Goal: Information Seeking & Learning: Learn about a topic

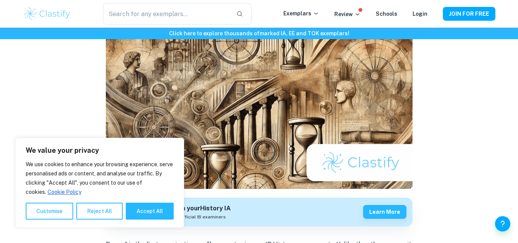
scroll to position [77, 0]
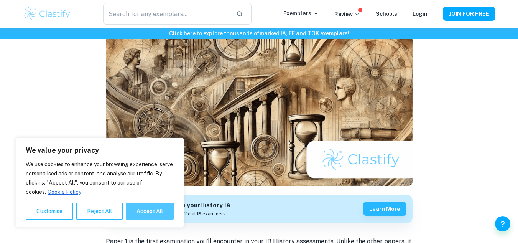
click at [169, 209] on button "Accept All" at bounding box center [150, 211] width 48 height 17
checkbox input "true"
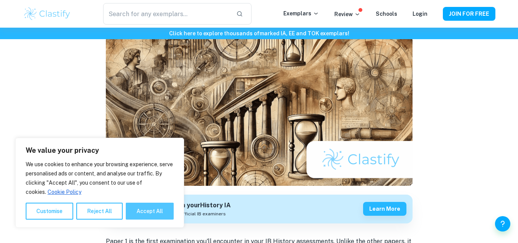
checkbox input "true"
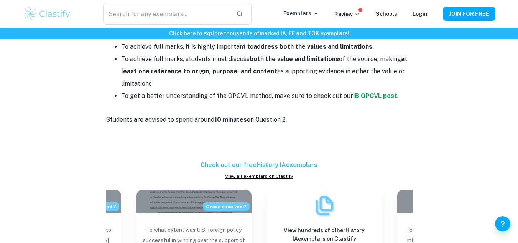
scroll to position [1151, 0]
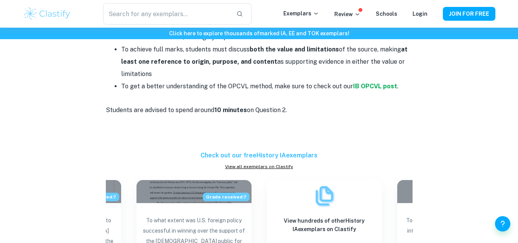
click at [275, 105] on p "Students are advised to spend around 10 minutes on Question 2." at bounding box center [259, 110] width 307 height 12
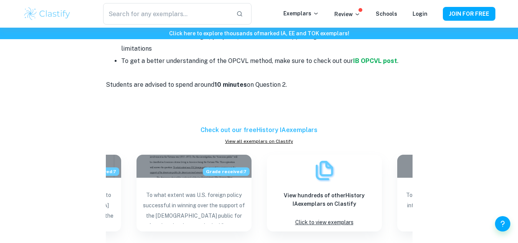
scroll to position [1189, 0]
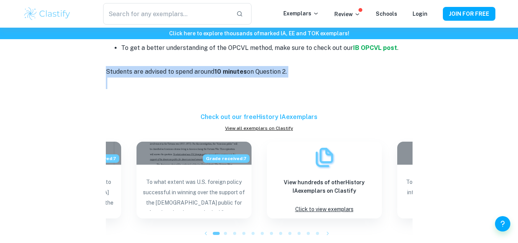
drag, startPoint x: 300, startPoint y: 79, endPoint x: 172, endPoint y: 61, distance: 129.7
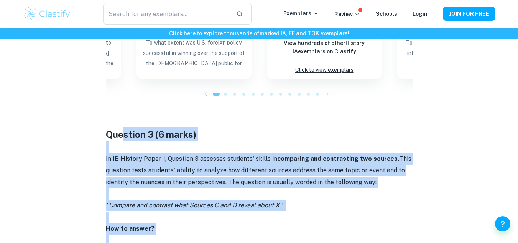
scroll to position [1330, 0]
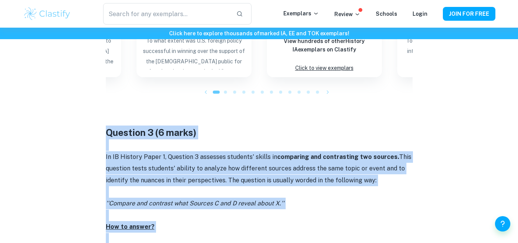
drag, startPoint x: 409, startPoint y: 154, endPoint x: 107, endPoint y: 128, distance: 303.1
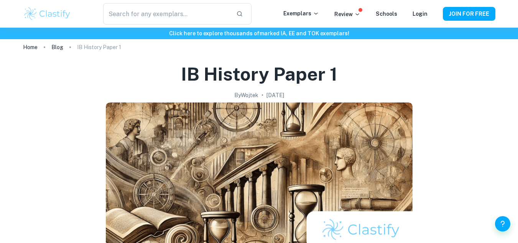
scroll to position [0, 0]
